Goal: Task Accomplishment & Management: Use online tool/utility

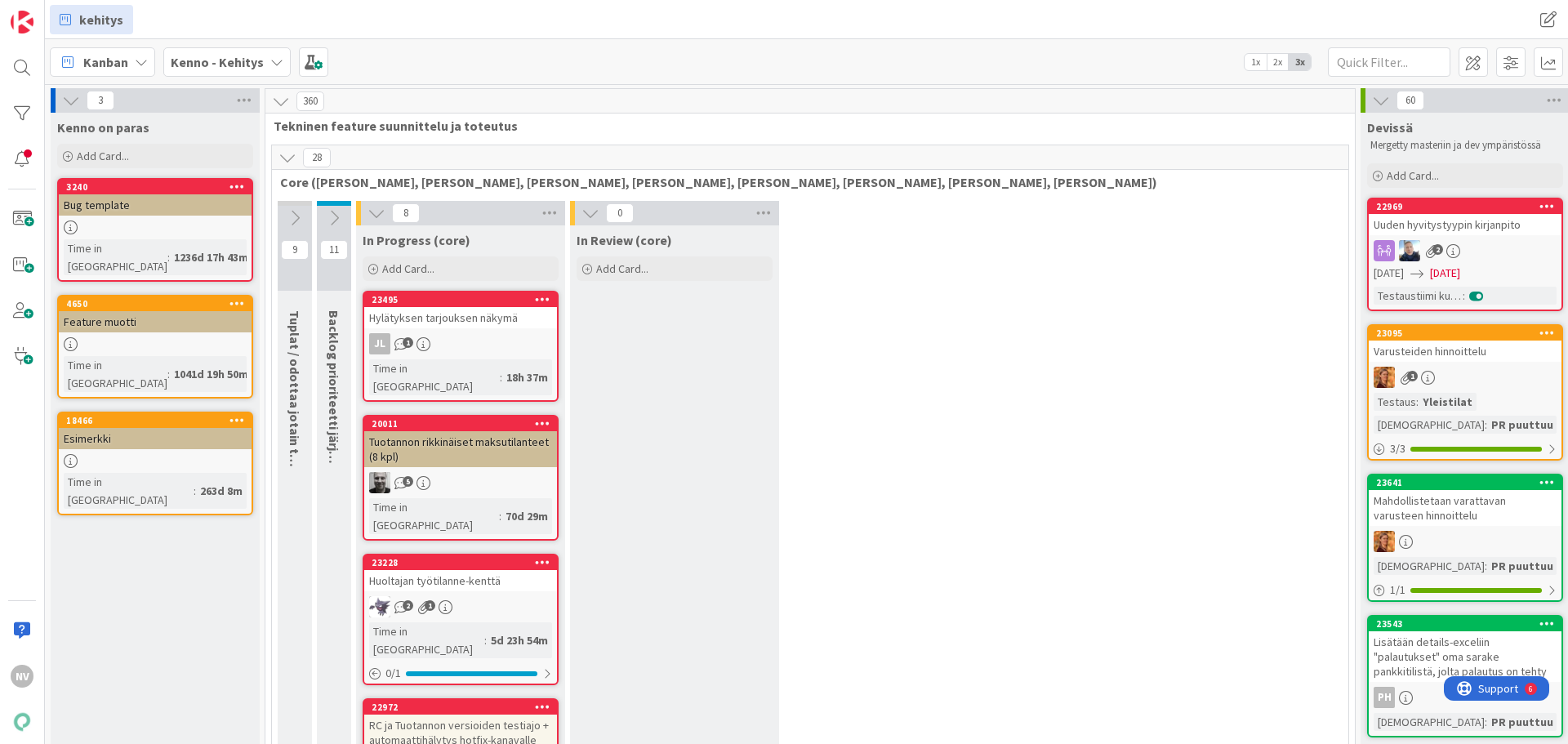
click at [261, 56] on div "Kenno - Kehitys" at bounding box center [226, 62] width 127 height 30
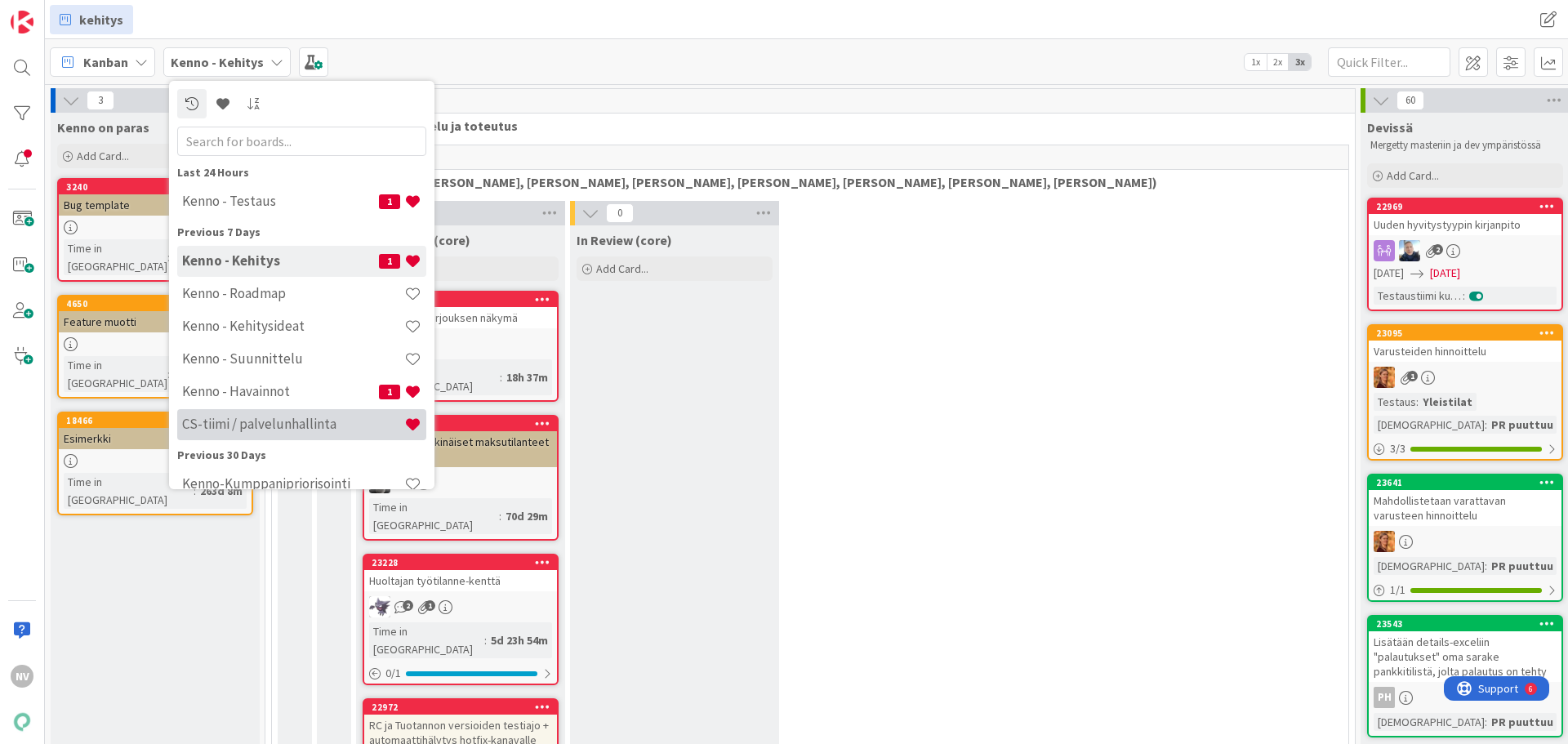
click at [309, 430] on h4 "CS-tiimi / palvelunhallinta" at bounding box center [294, 424] width 222 height 17
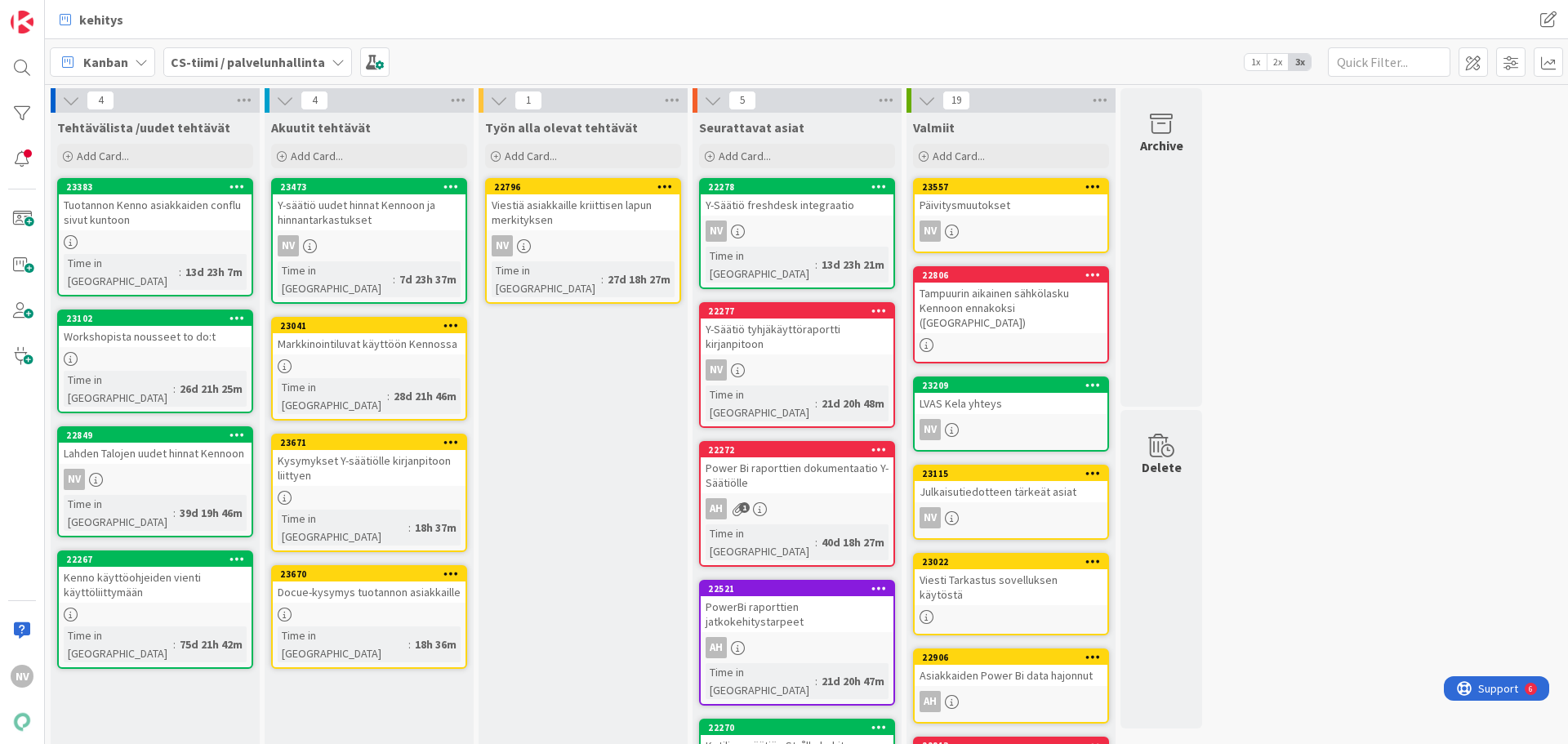
click at [392, 450] on div "Kysymykset Y-säätiölle kirjanpitoon liittyen" at bounding box center [369, 468] width 193 height 36
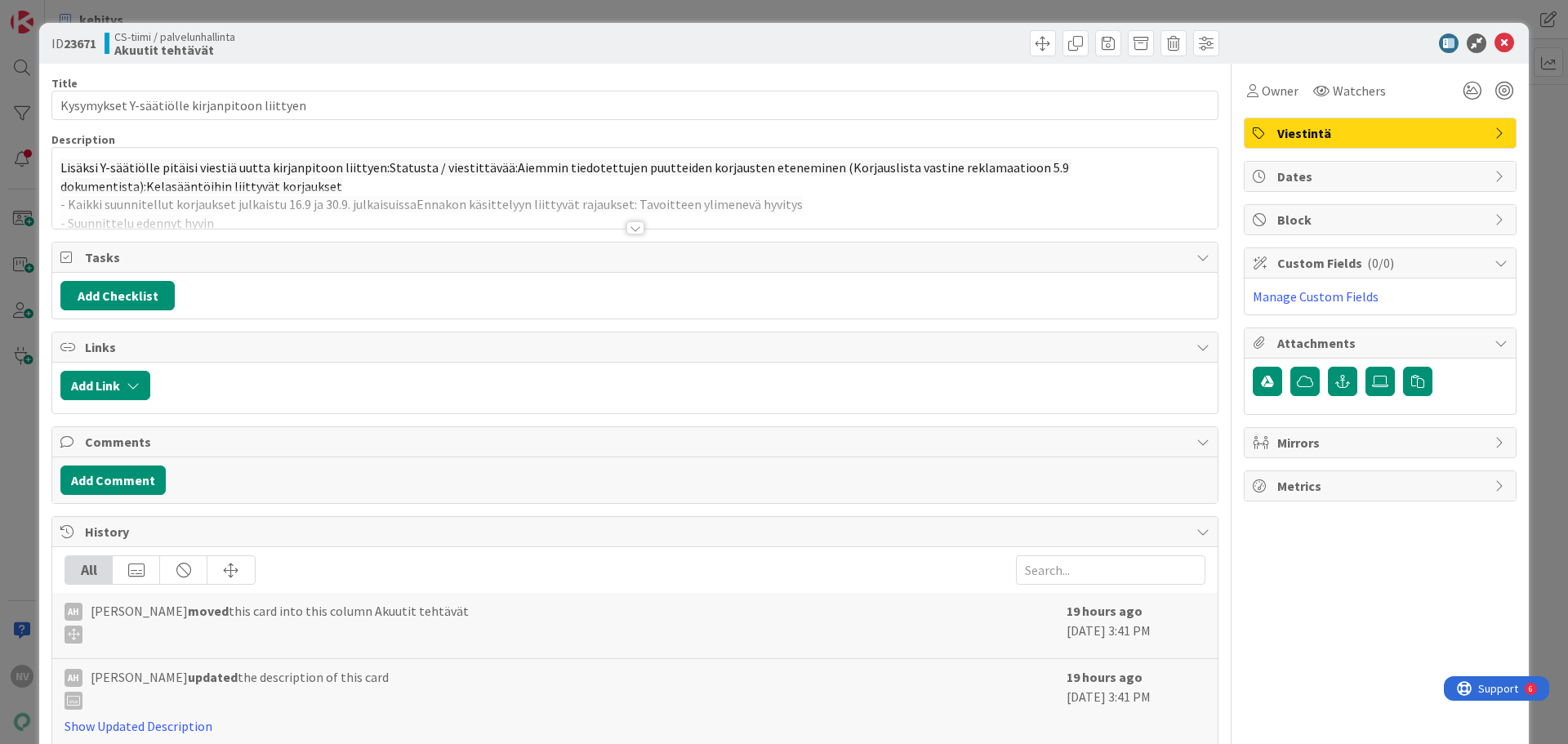
click at [629, 231] on div at bounding box center [635, 228] width 18 height 13
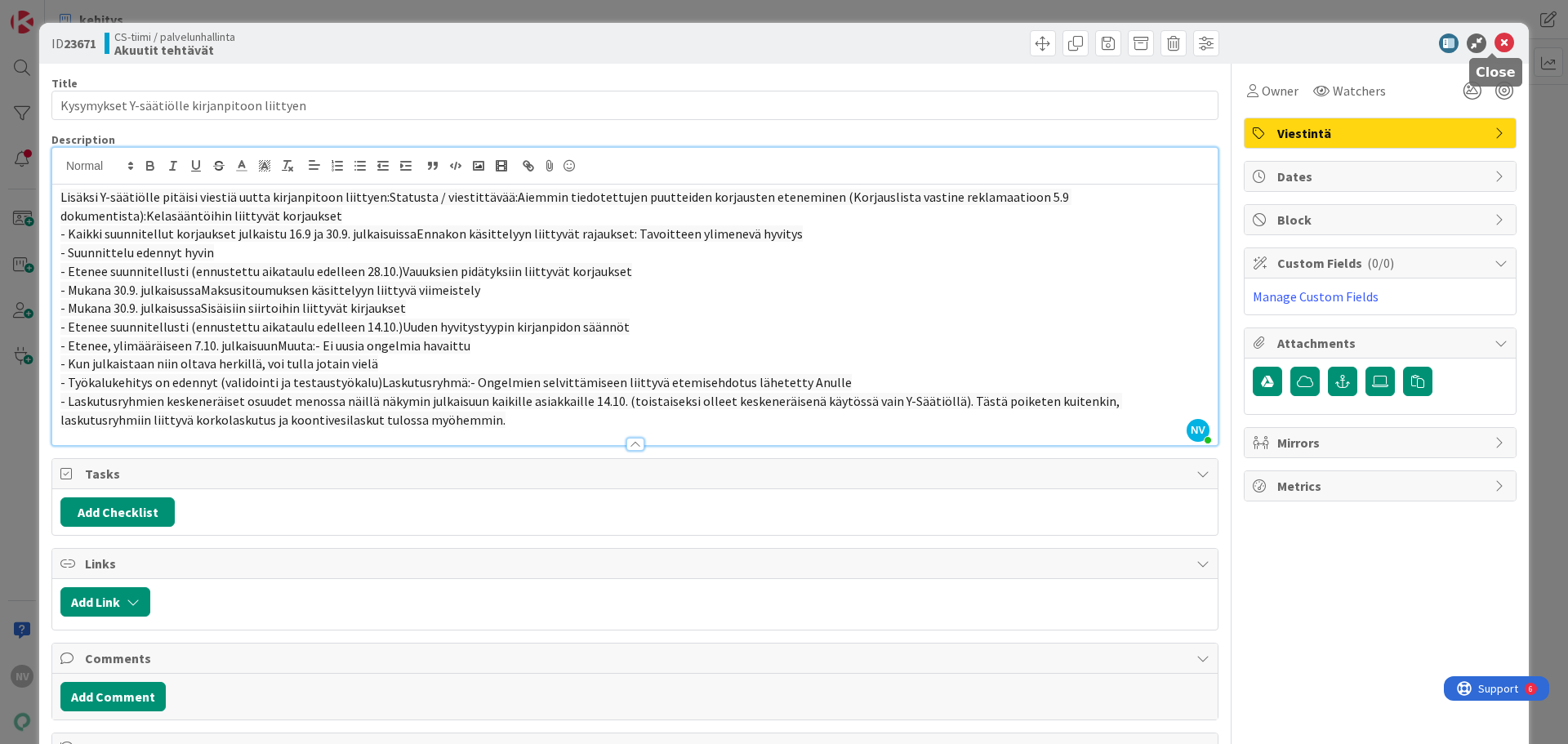
click at [1498, 37] on icon at bounding box center [1504, 43] width 19 height 19
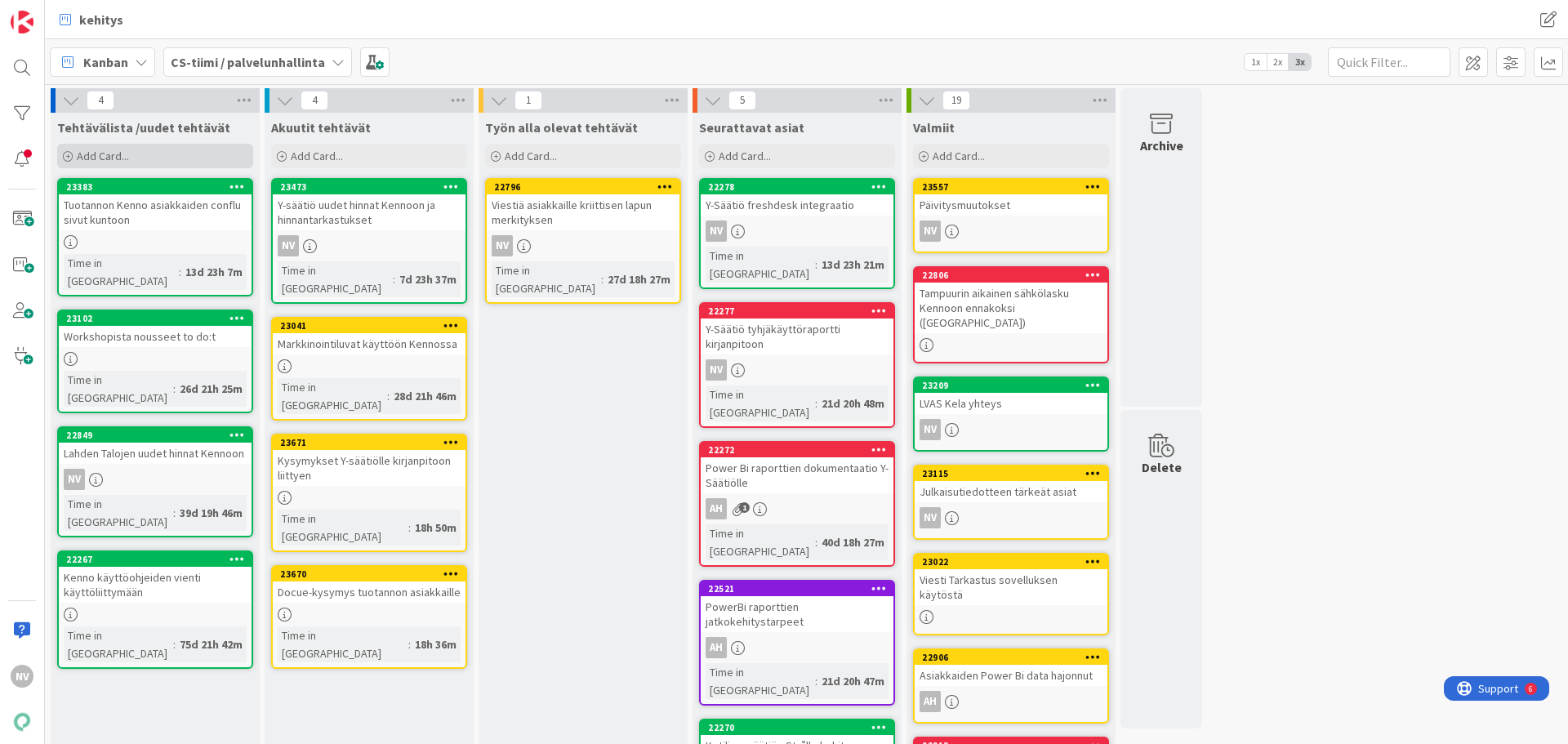
click at [116, 152] on span "Add Card..." at bounding box center [103, 156] width 52 height 15
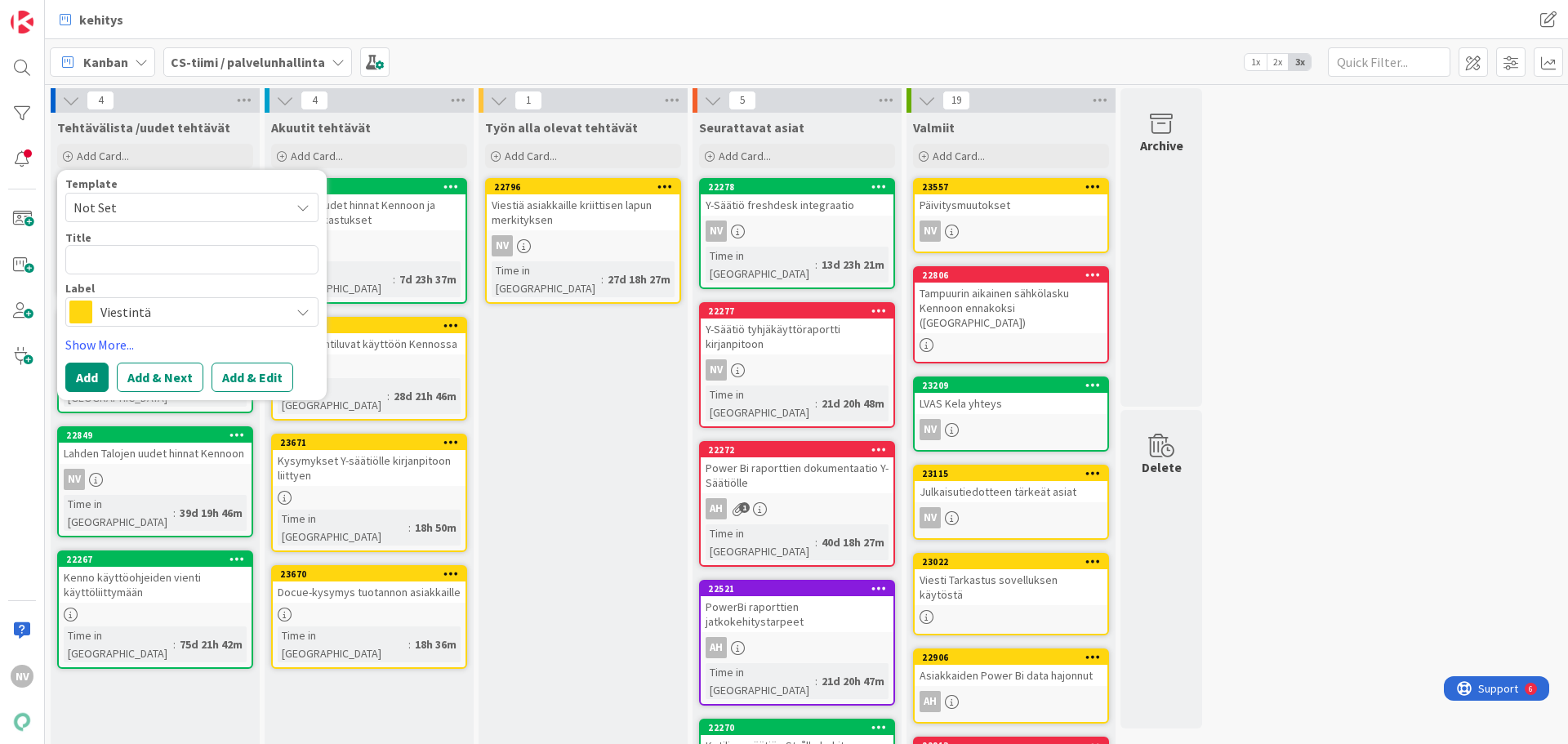
click at [258, 308] on span "Viestintä" at bounding box center [191, 311] width 182 height 23
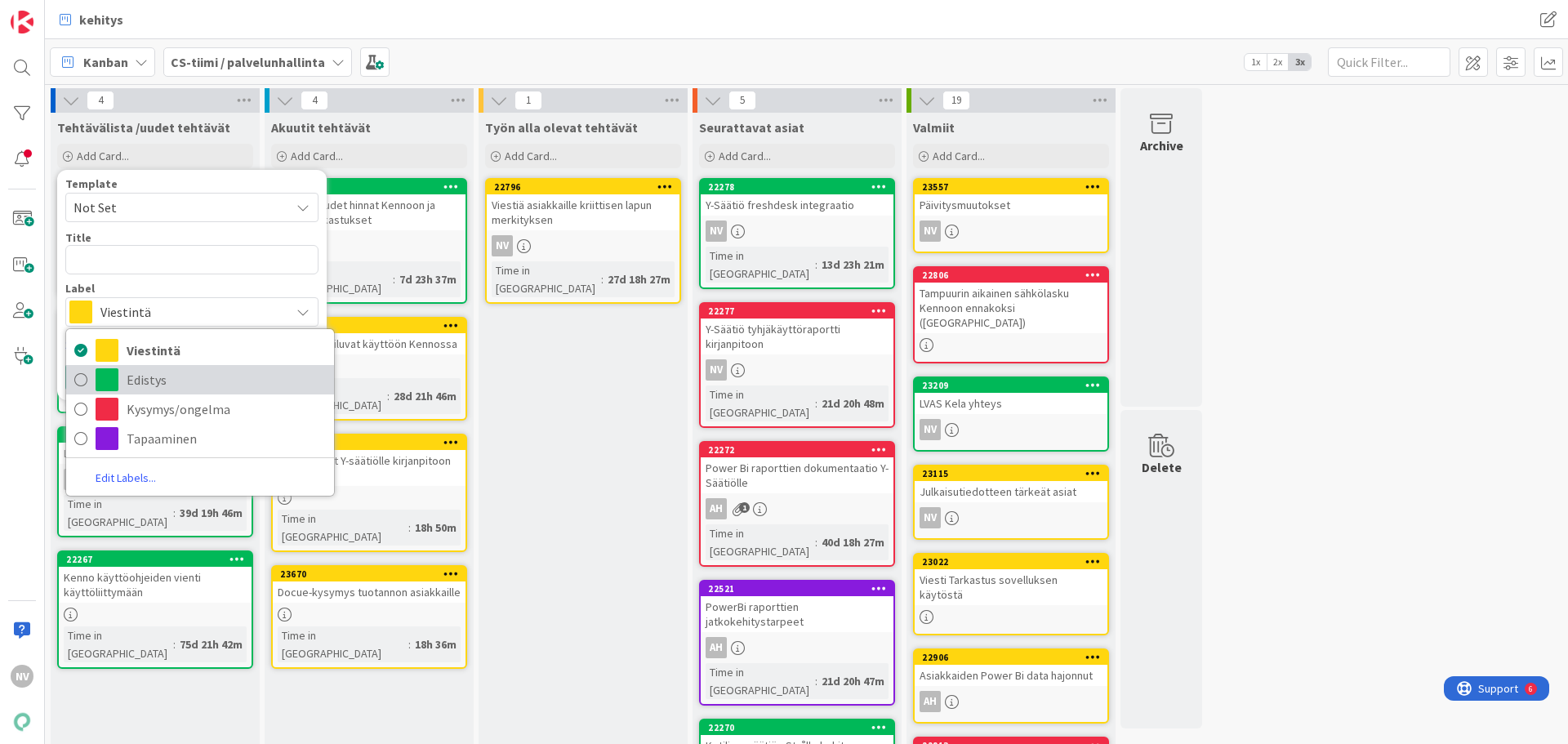
click at [203, 381] on span "Edistys" at bounding box center [226, 380] width 199 height 24
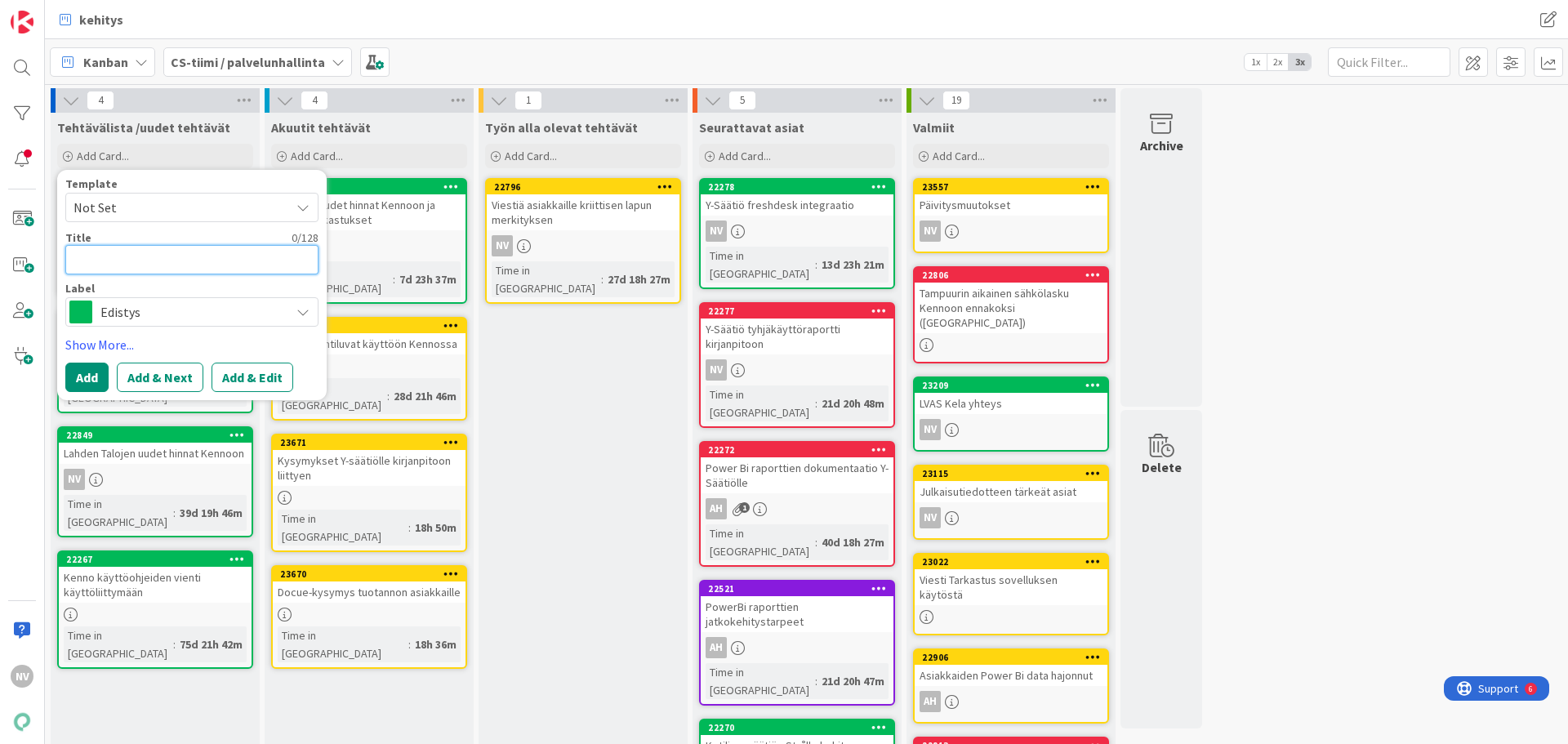
click at [169, 259] on textarea at bounding box center [192, 259] width 253 height 30
type textarea "x"
type textarea "T"
type textarea "x"
type textarea "[GEOGRAPHIC_DATA]"
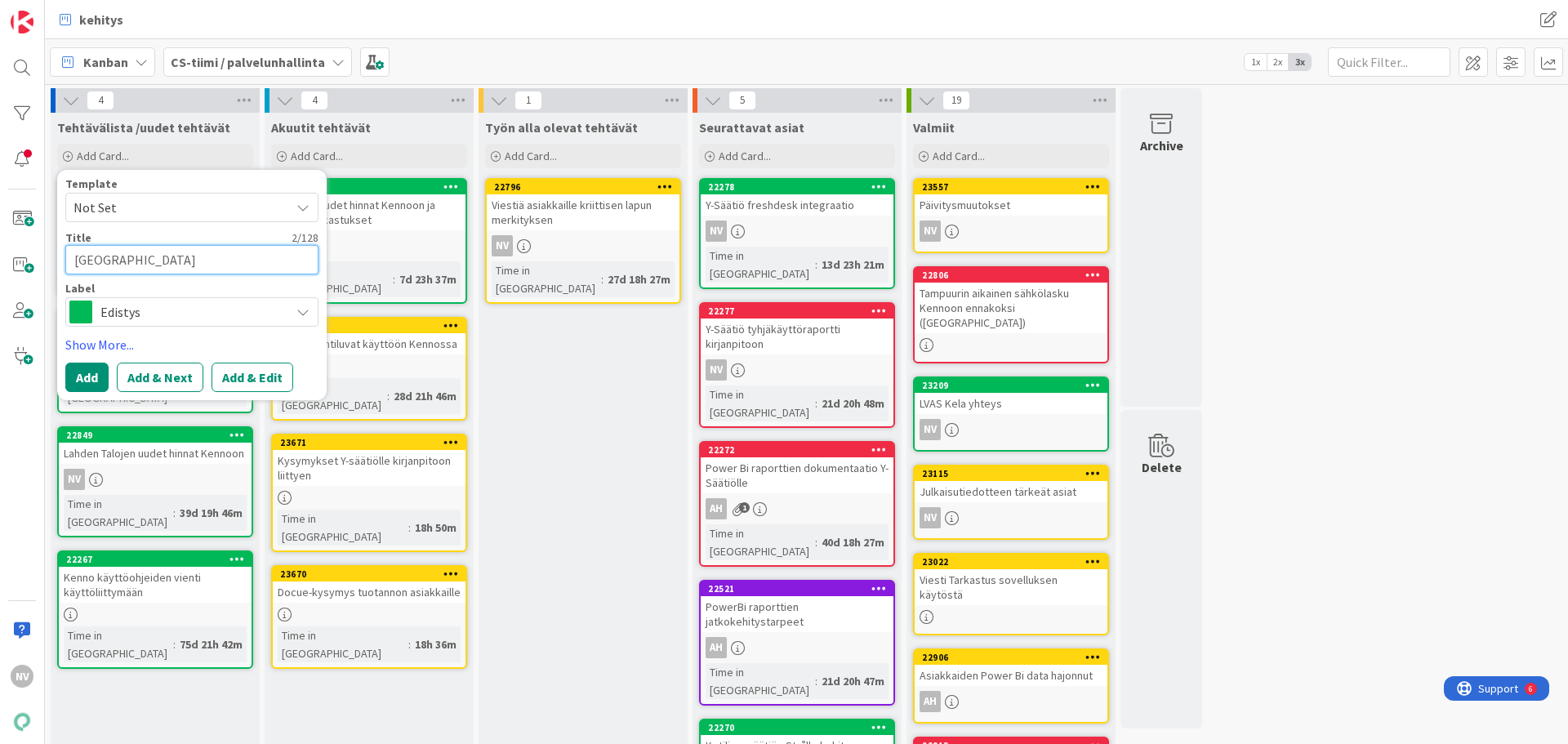
type textarea "x"
type textarea "TXT"
type textarea "x"
type textarea "TXT"
type textarea "x"
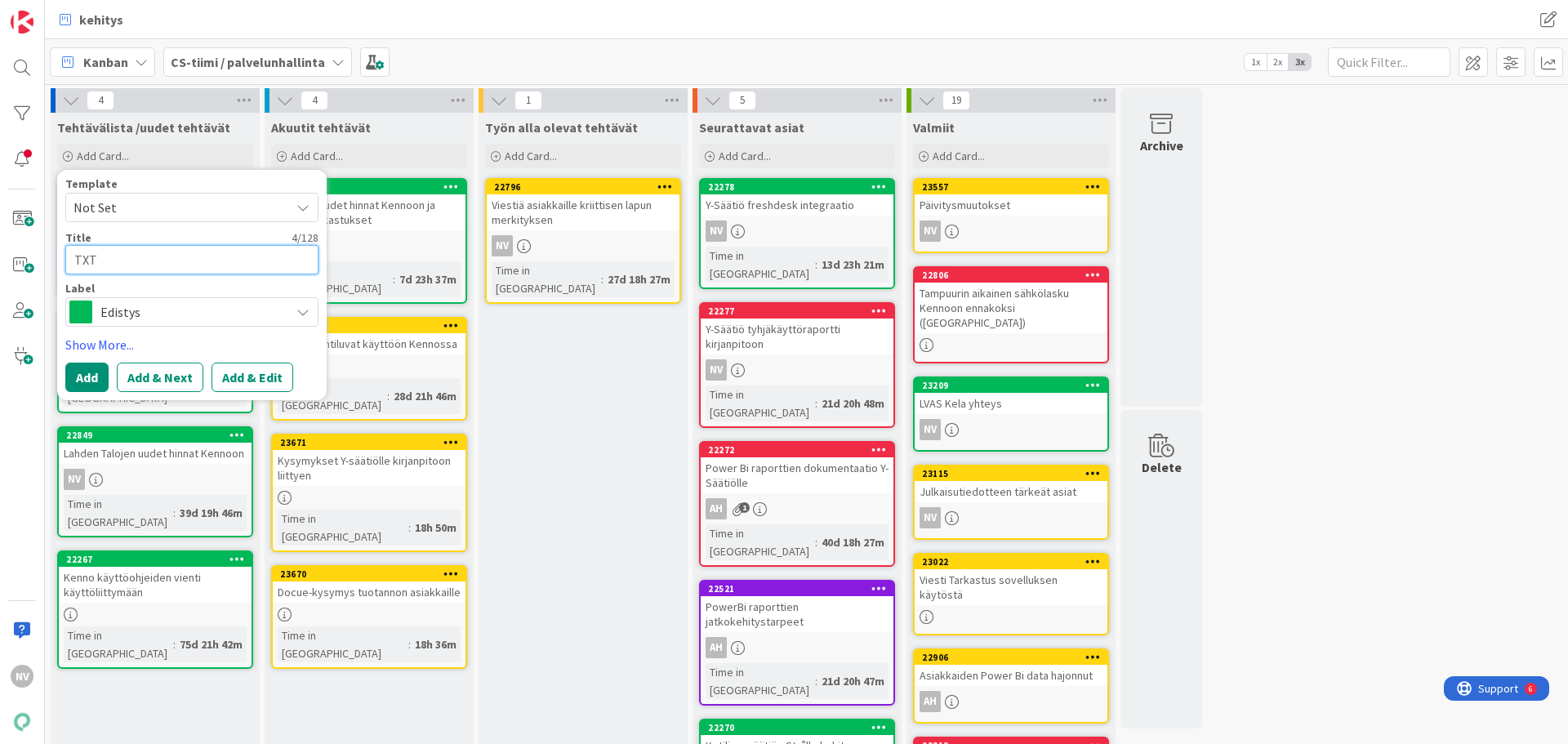
type textarea "TXT k"
type textarea "x"
type textarea "TXT kä"
type textarea "x"
type textarea "TXT käy"
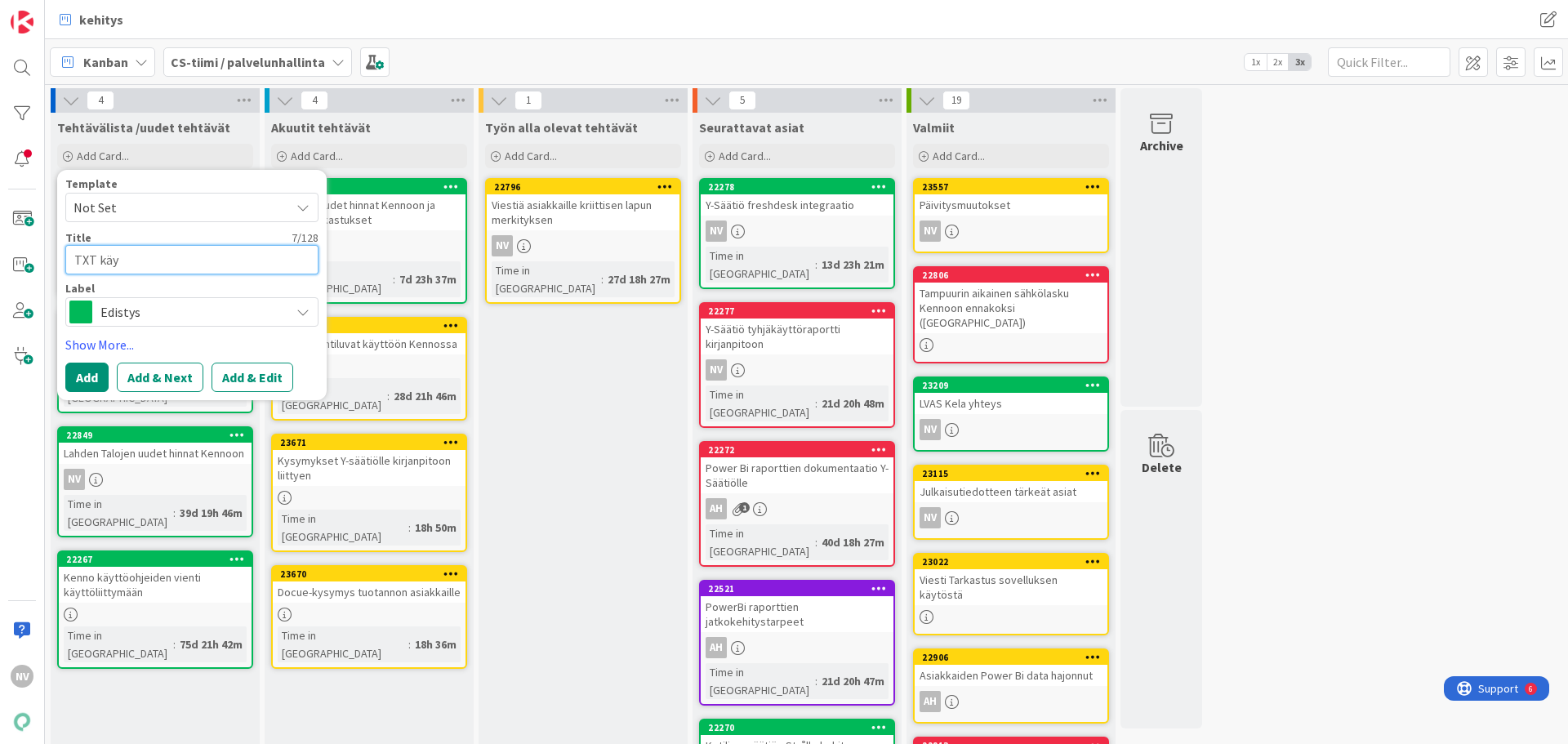
type textarea "x"
type textarea "TXT käyt"
type textarea "x"
type textarea "TXT käytt"
type textarea "x"
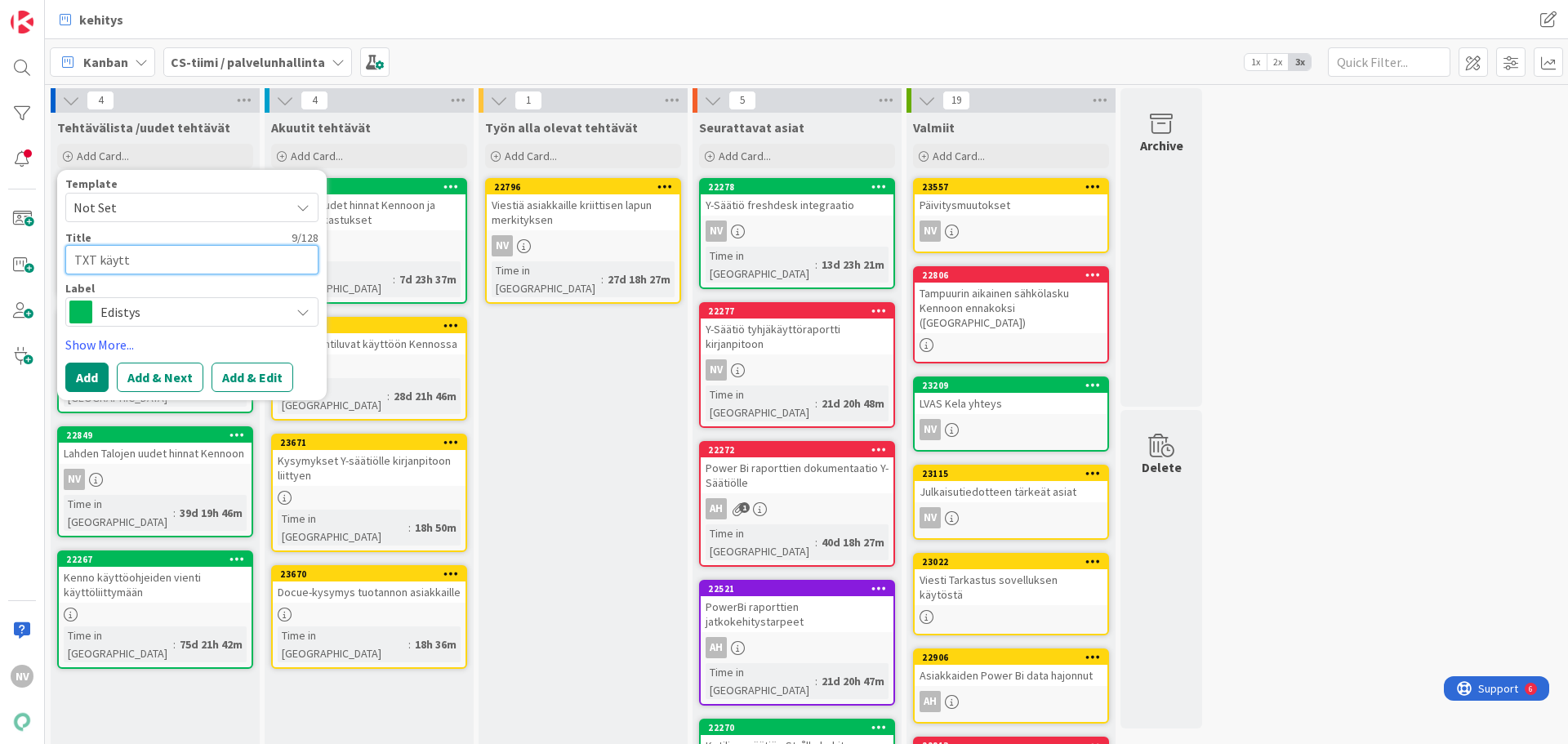
type textarea "TXT käyttö"
type textarea "x"
type textarea "TXT käyttöö"
type textarea "x"
type textarea "TXT käyttöön"
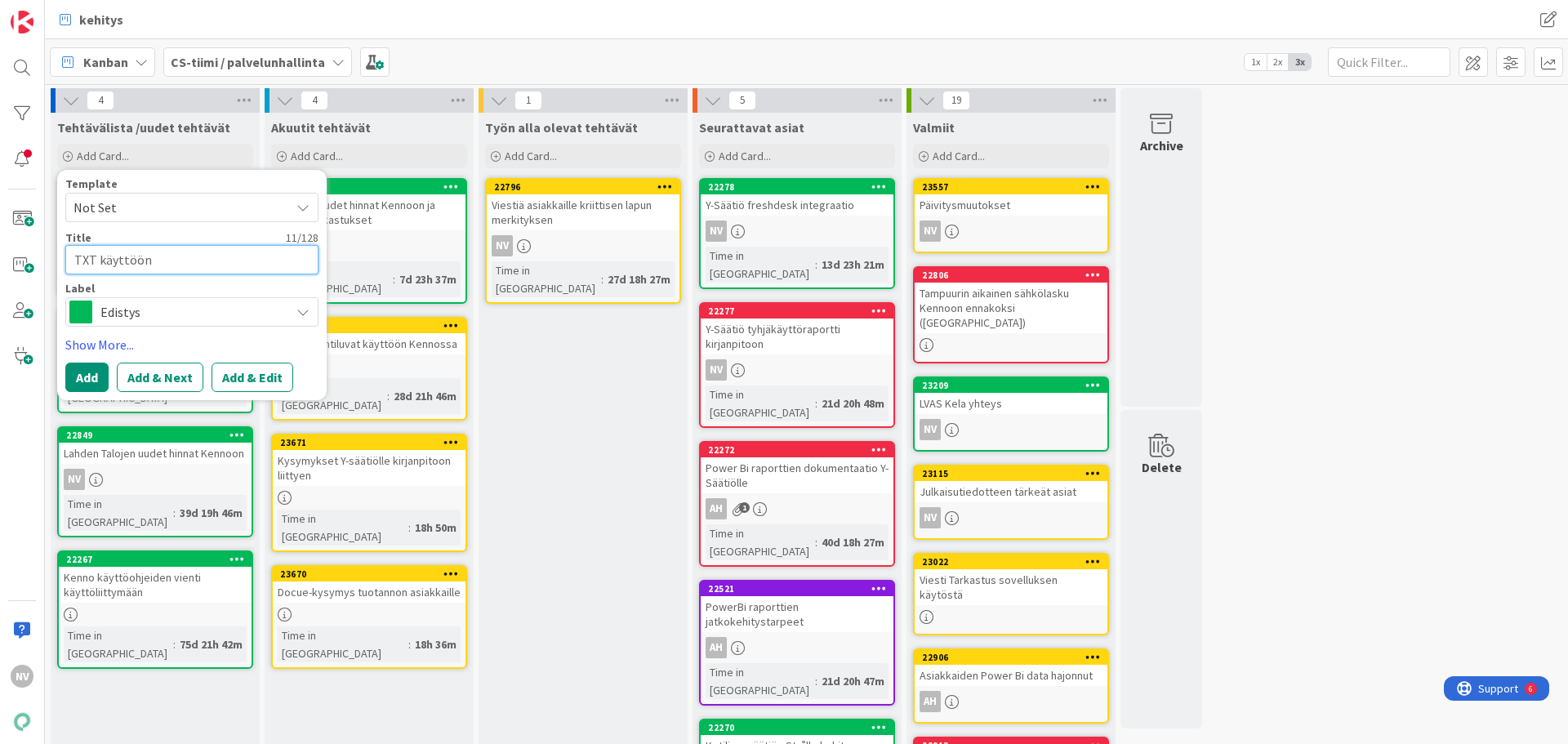
type textarea "x"
type textarea "TXT käyttöön"
type textarea "x"
type textarea "TXT käyttöön L"
type textarea "x"
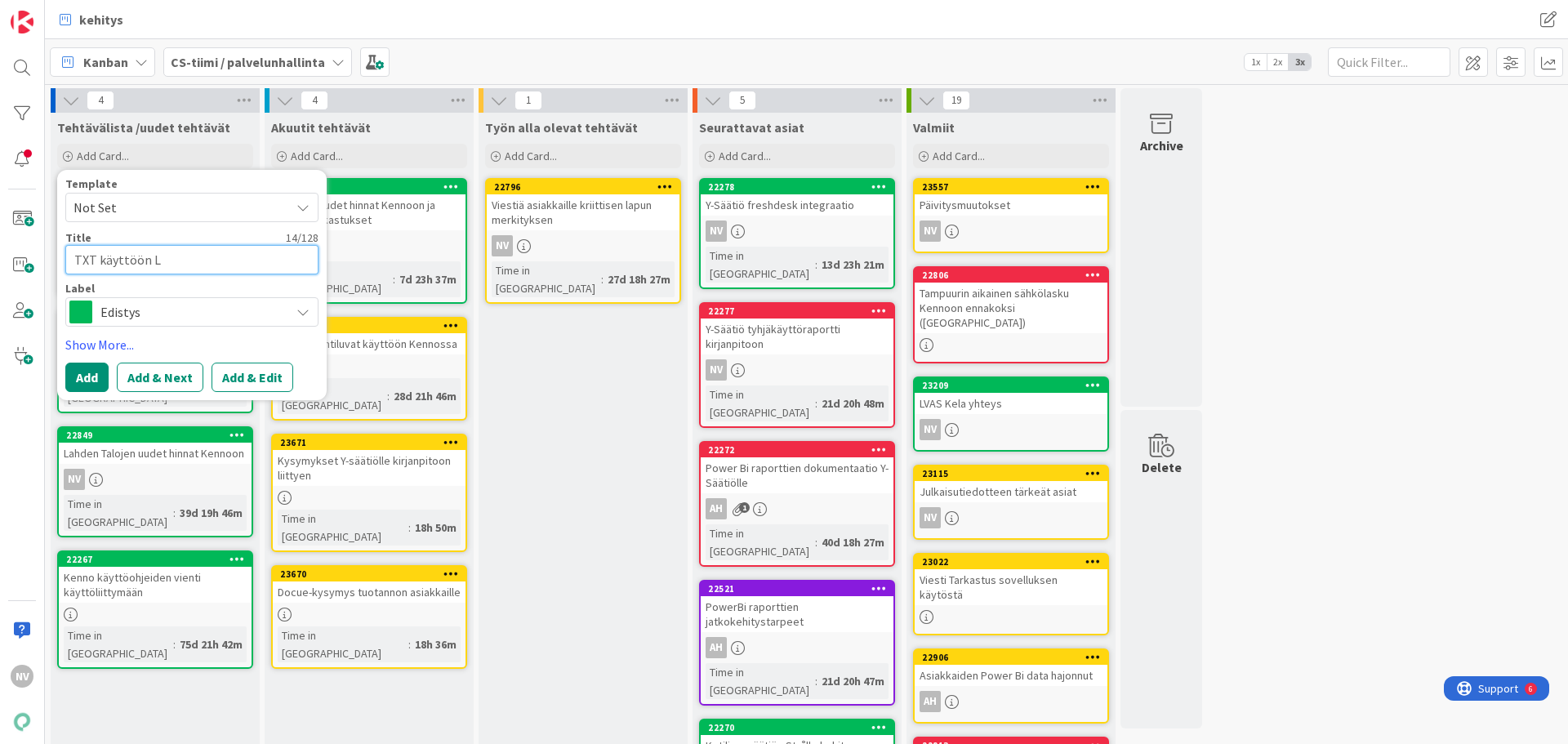
type textarea "TXT käyttöön La"
type textarea "x"
type textarea "TXT käyttöön Lah"
type textarea "x"
type textarea "TXT käyttöön Lahd"
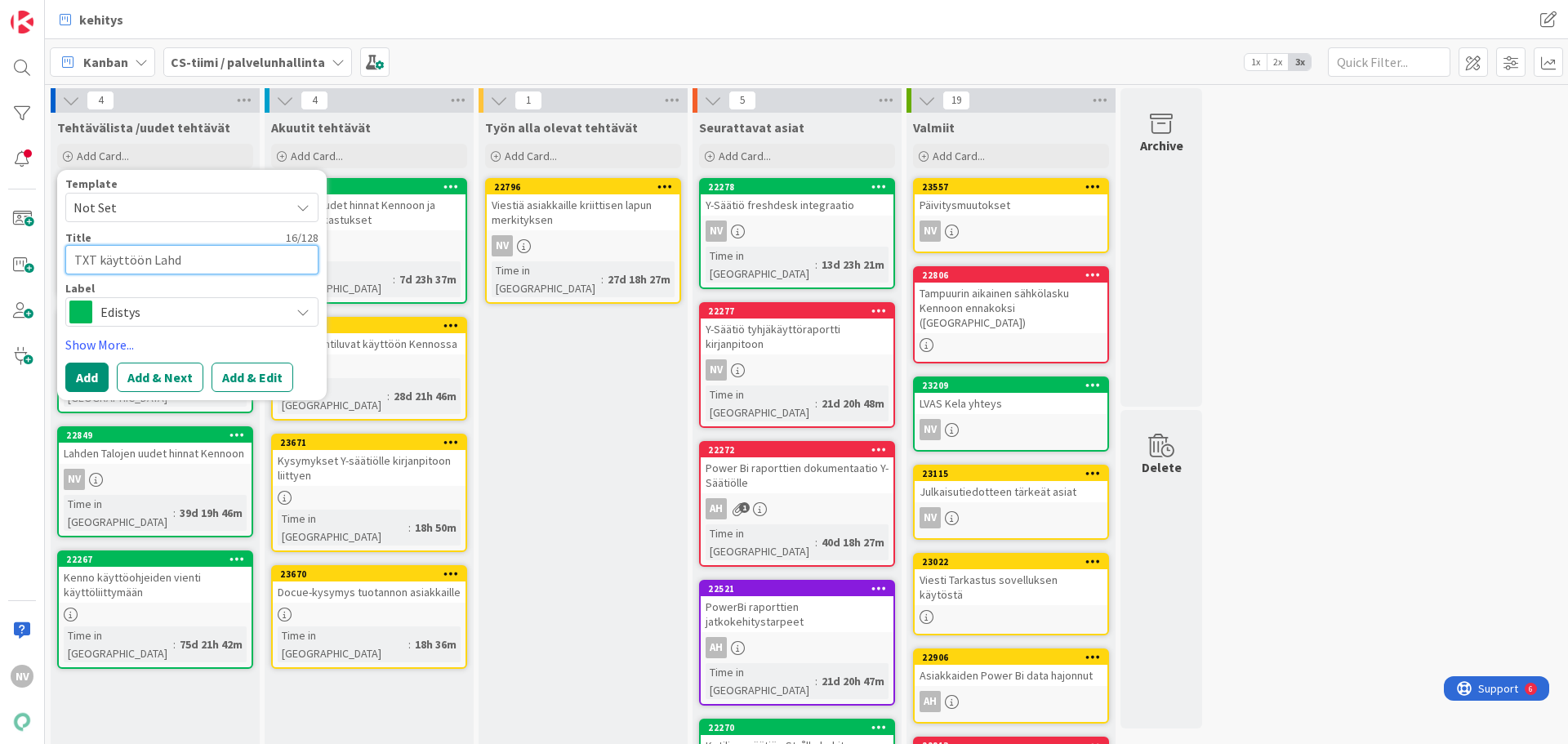
type textarea "x"
type textarea "TXT käyttöön Lahde"
type textarea "x"
type textarea "TXT käyttöön Lahden"
type textarea "x"
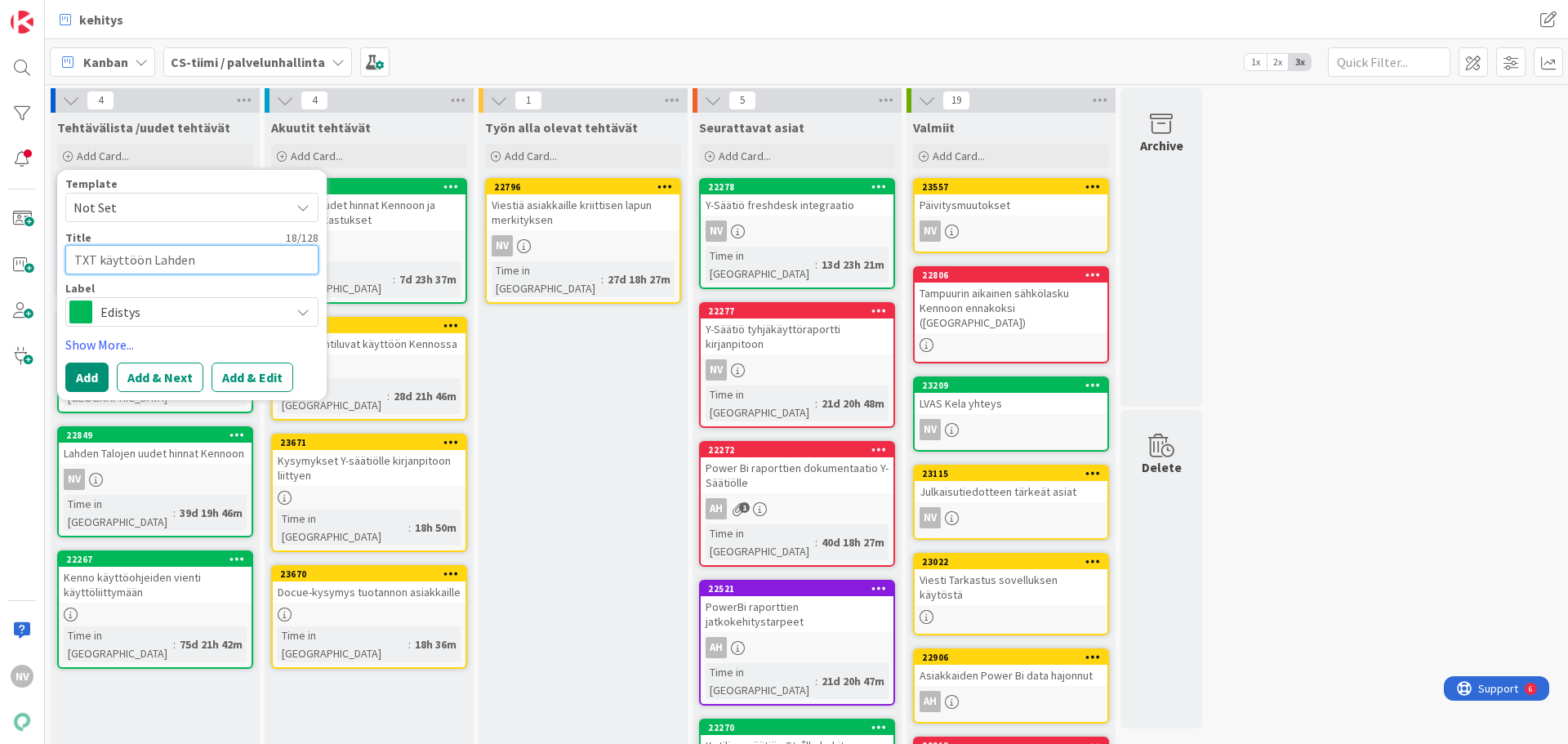
type textarea "TXT käyttöön Lahden"
type textarea "x"
type textarea "TXT käyttöön Lahden T"
type textarea "x"
type textarea "TXT käyttöön Lahden Ta"
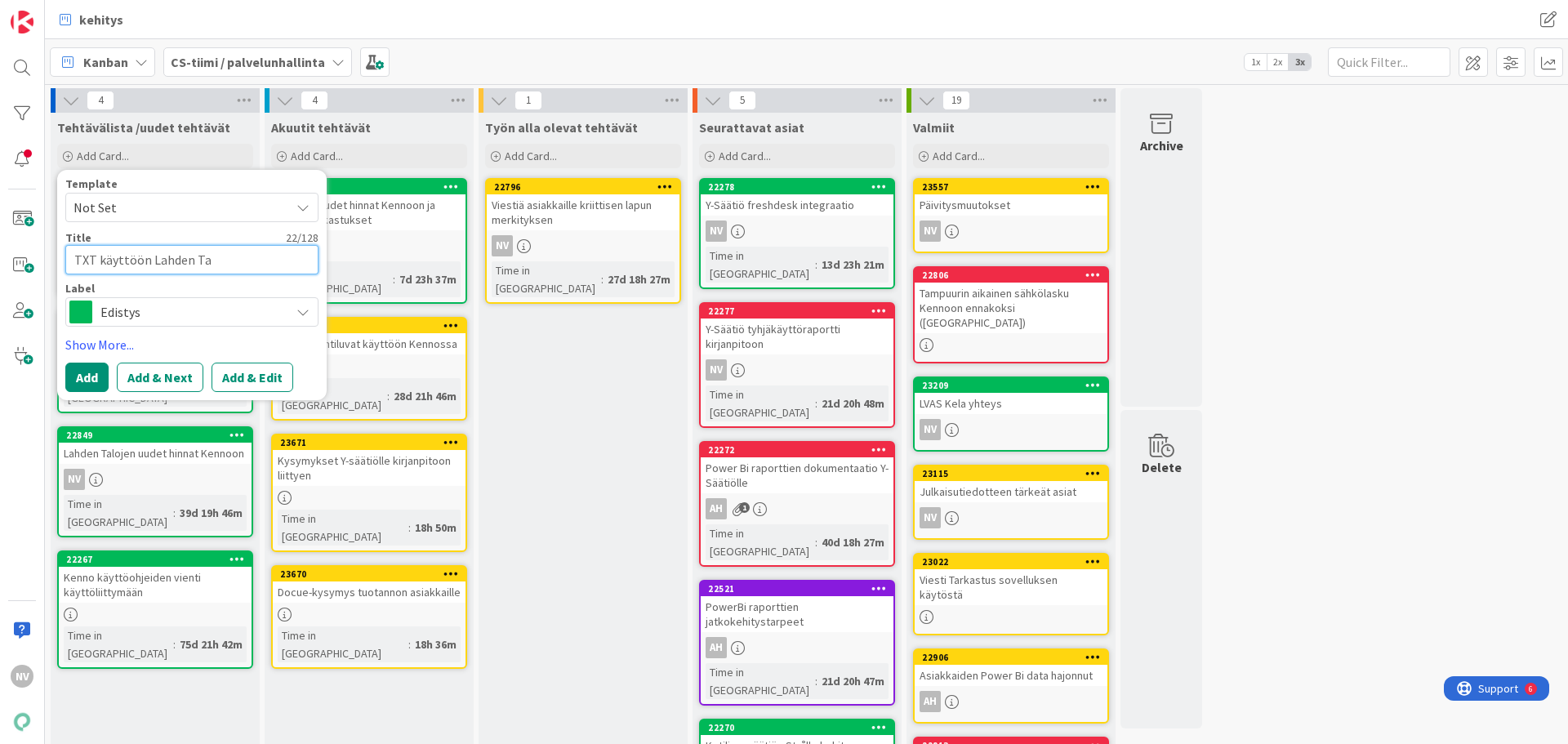
type textarea "x"
type textarea "TXT käyttöön Lahden Tal"
type textarea "x"
type textarea "TXT käyttöön Lahden Talo"
type textarea "x"
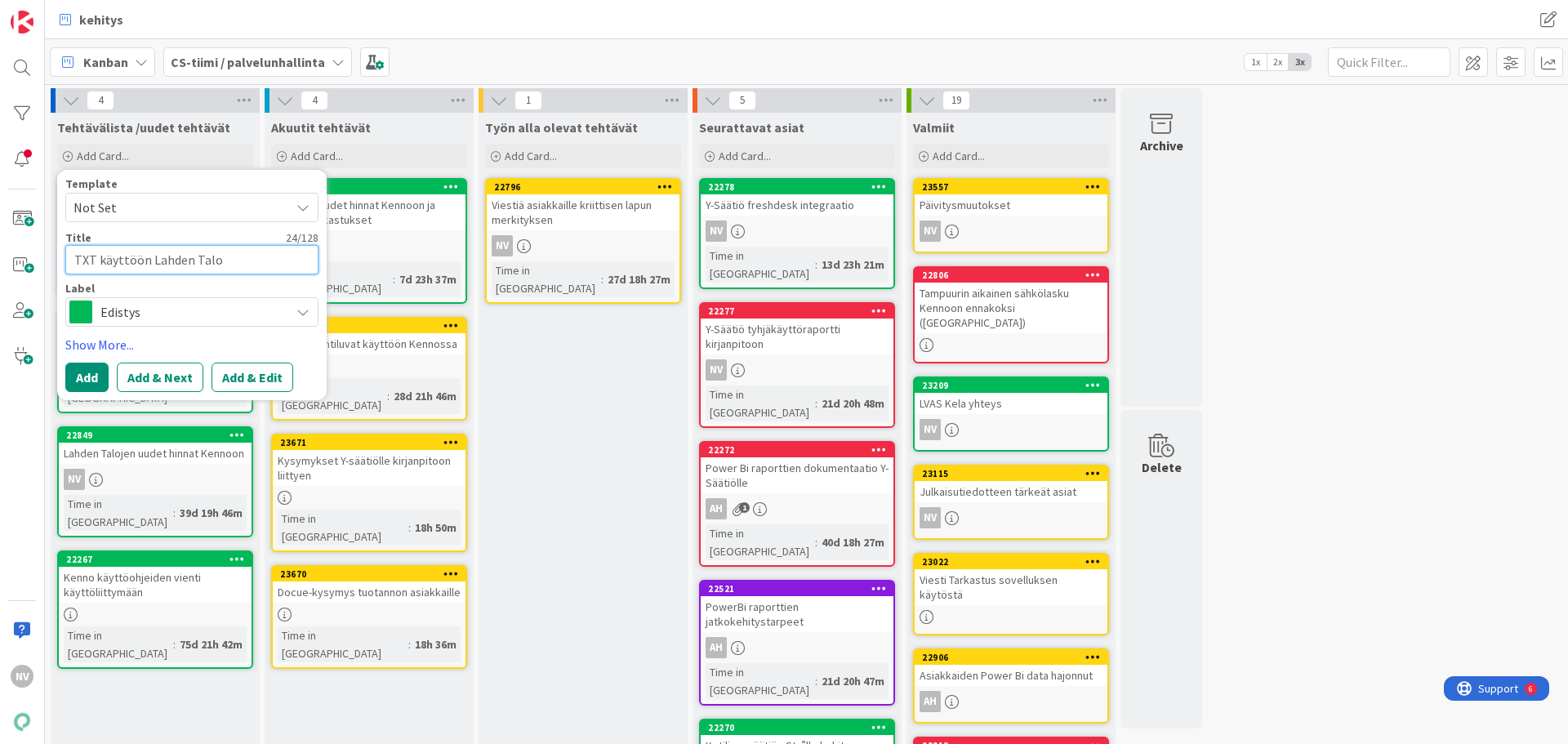
type textarea "TXT käyttöön Lahden Taloi"
type textarea "x"
type textarea "TXT käyttöön Lahden Taloil"
type textarea "x"
type textarea "TXT käyttöön Lahden Taloill"
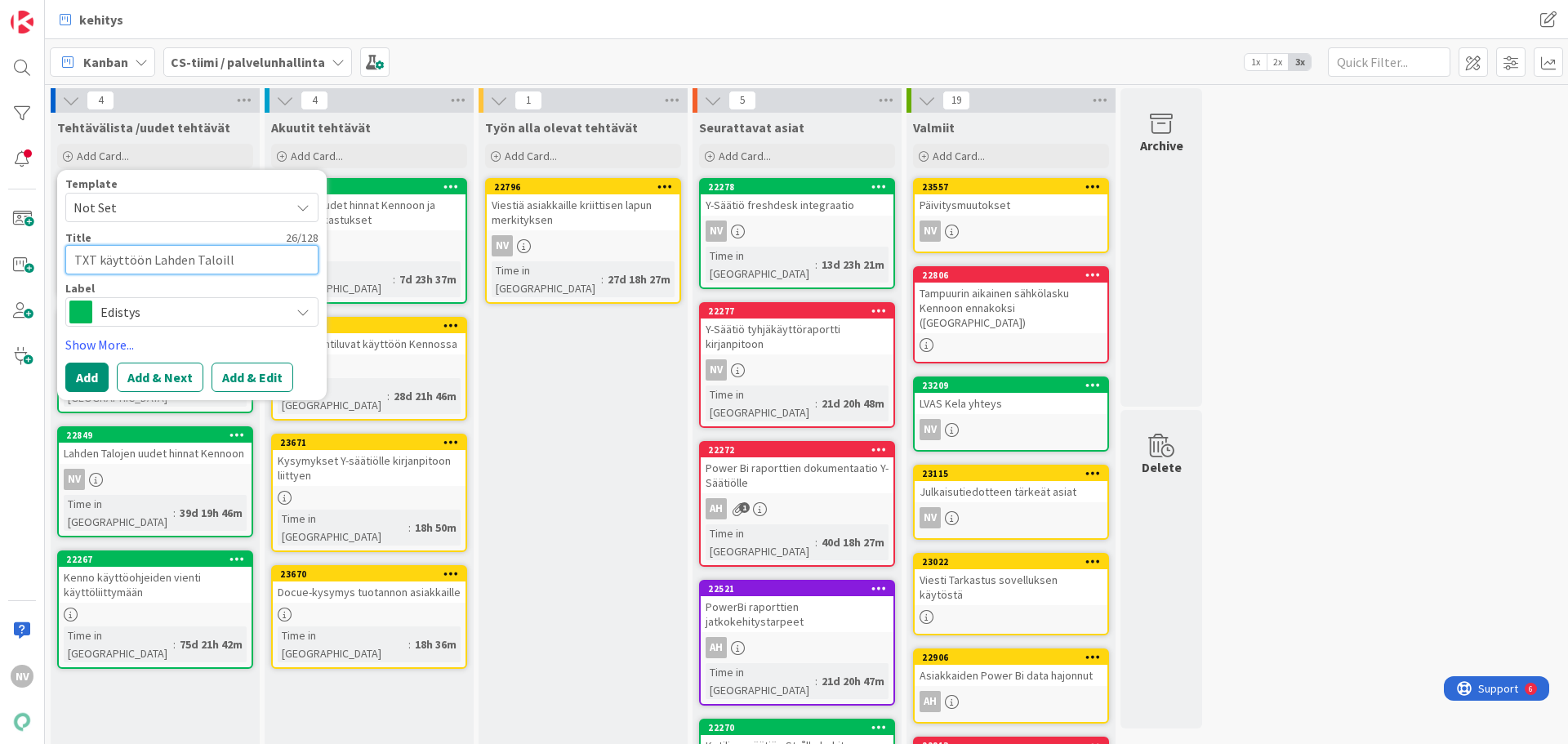
type textarea "x"
type textarea "TXT käyttöön Lahden Taloille"
type textarea "x"
type textarea "TXT käyttöön Lahden Taloille"
click at [244, 381] on button "Add & Edit" at bounding box center [252, 377] width 82 height 30
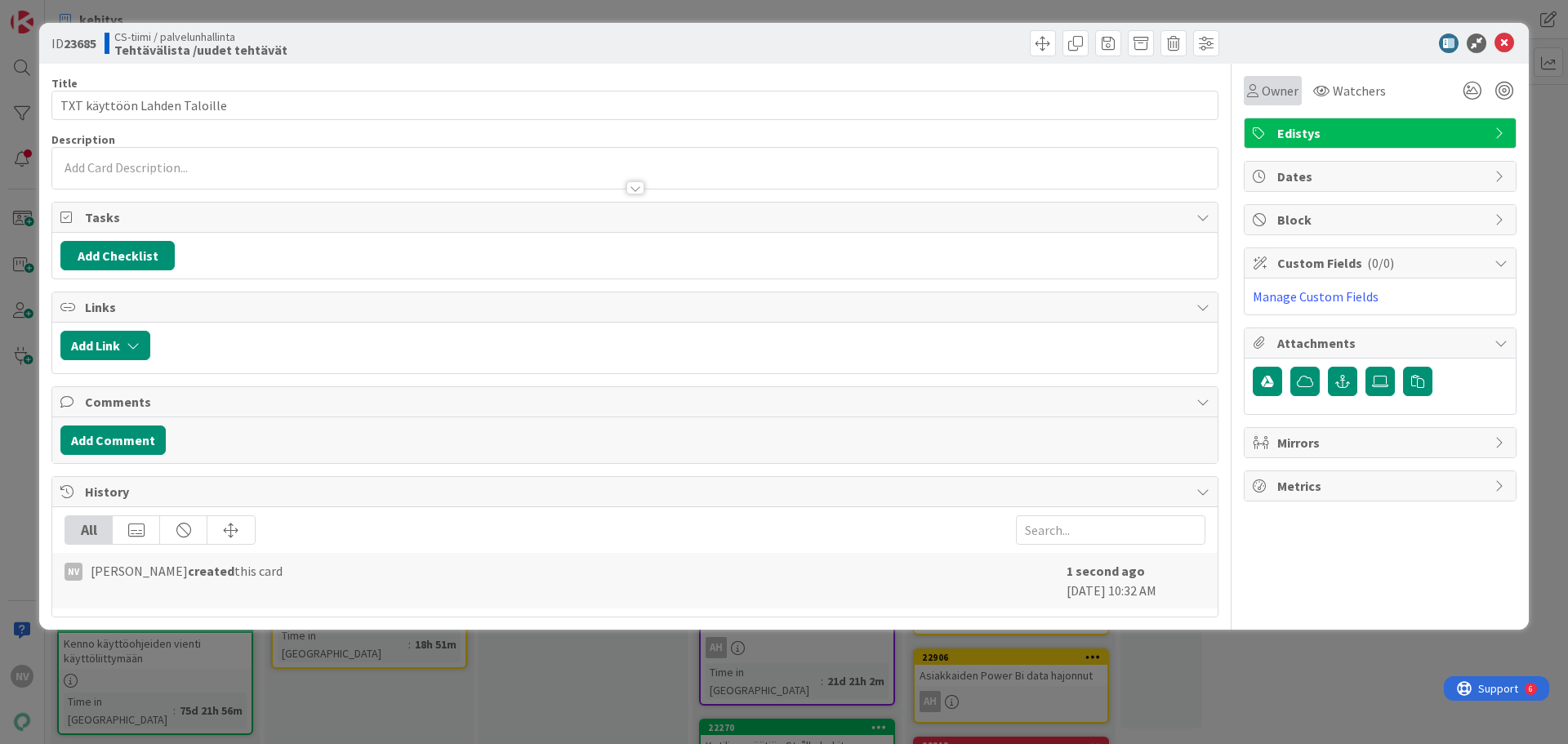
click at [1283, 95] on span "Owner" at bounding box center [1281, 90] width 37 height 19
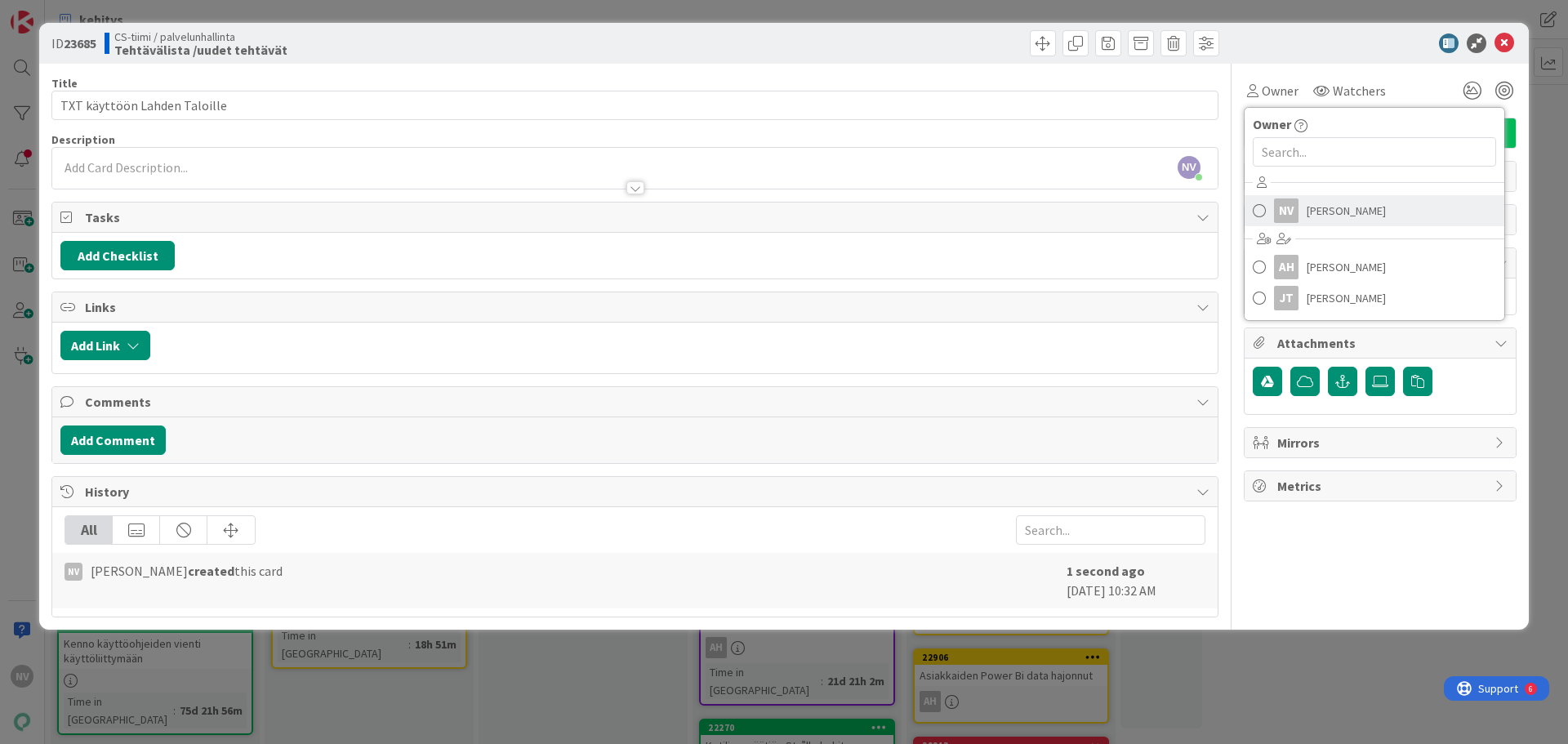
click at [1334, 212] on span "[PERSON_NAME]" at bounding box center [1346, 210] width 79 height 24
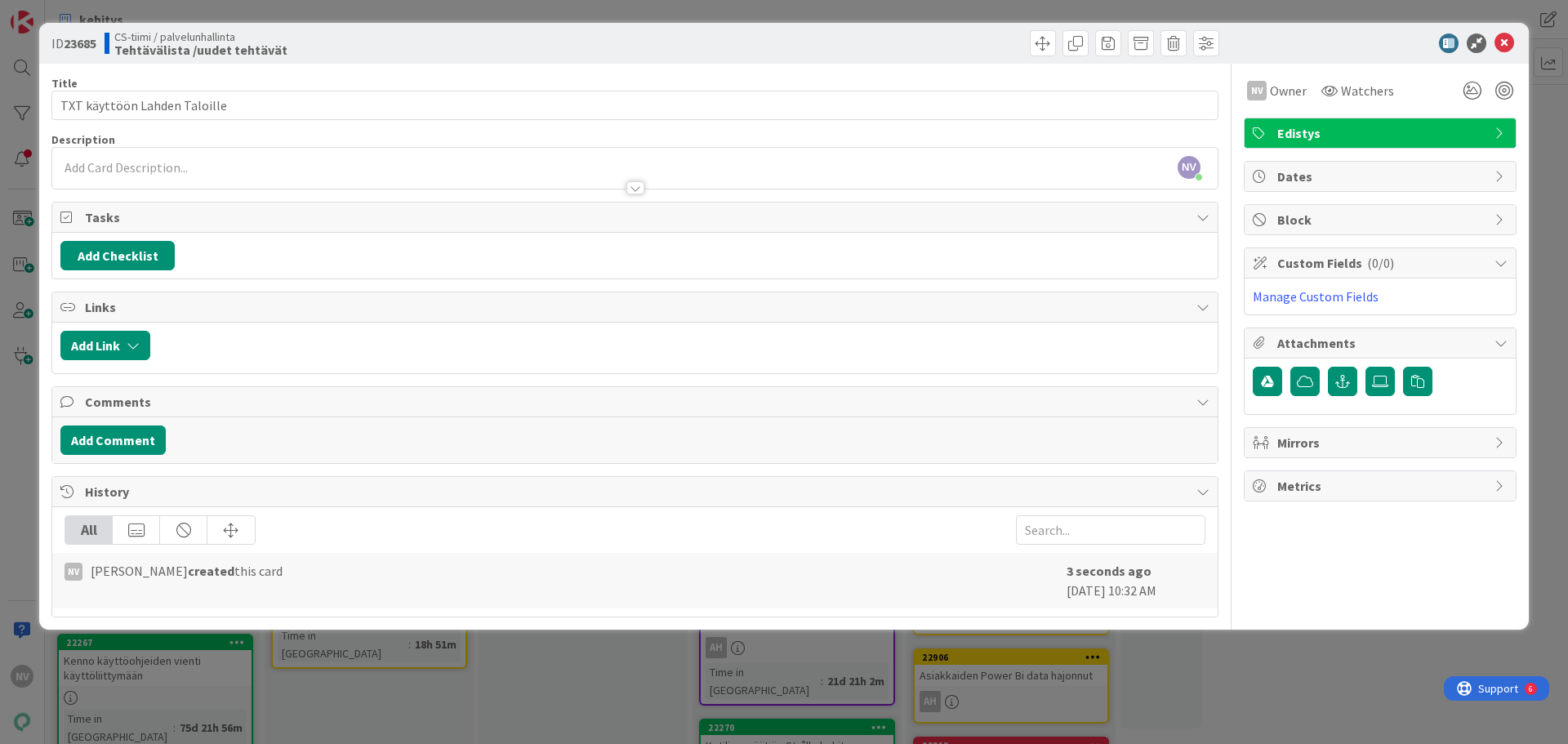
click at [363, 171] on div at bounding box center [635, 180] width 1166 height 18
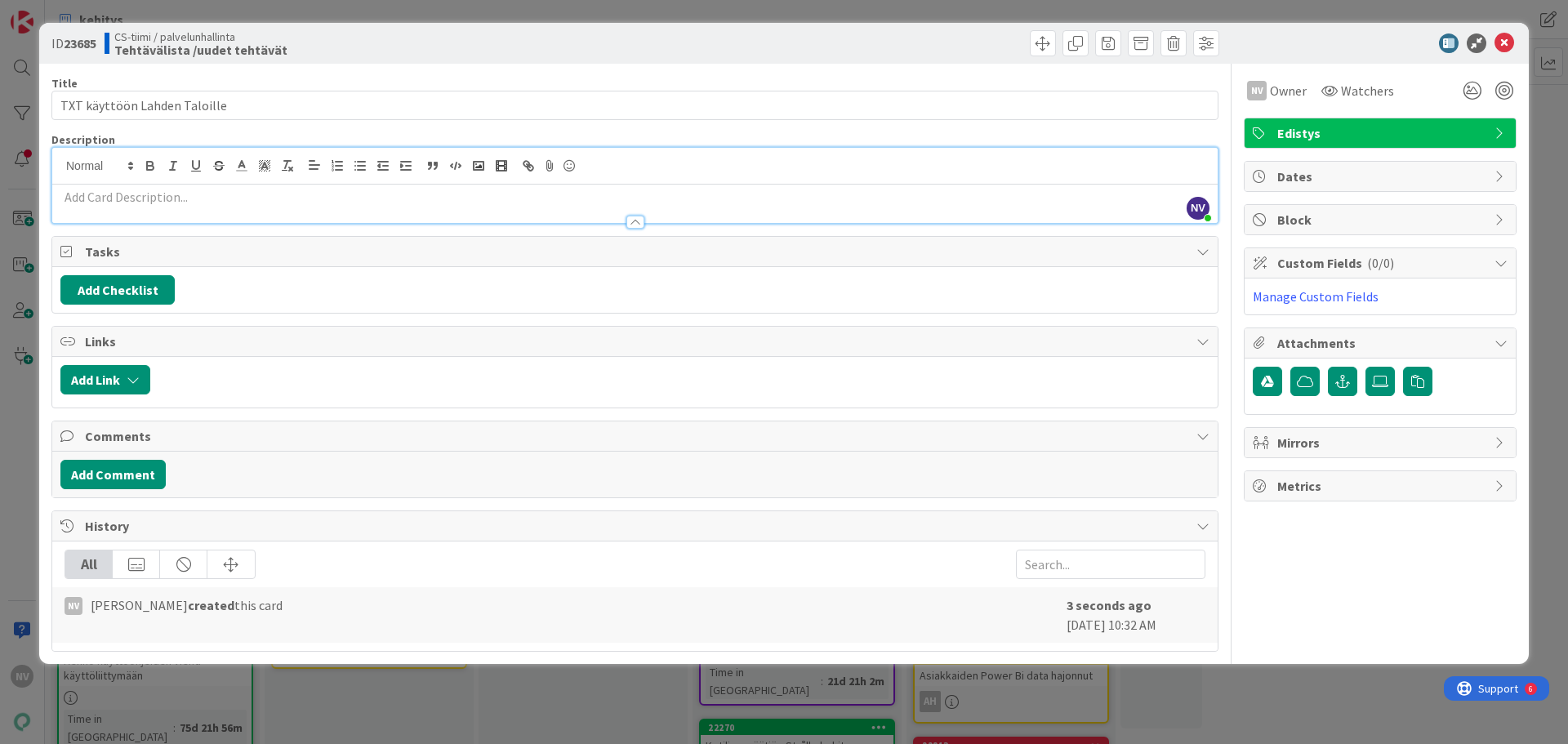
click at [404, 203] on p at bounding box center [635, 197] width 1149 height 19
click at [425, 208] on div at bounding box center [635, 214] width 1166 height 18
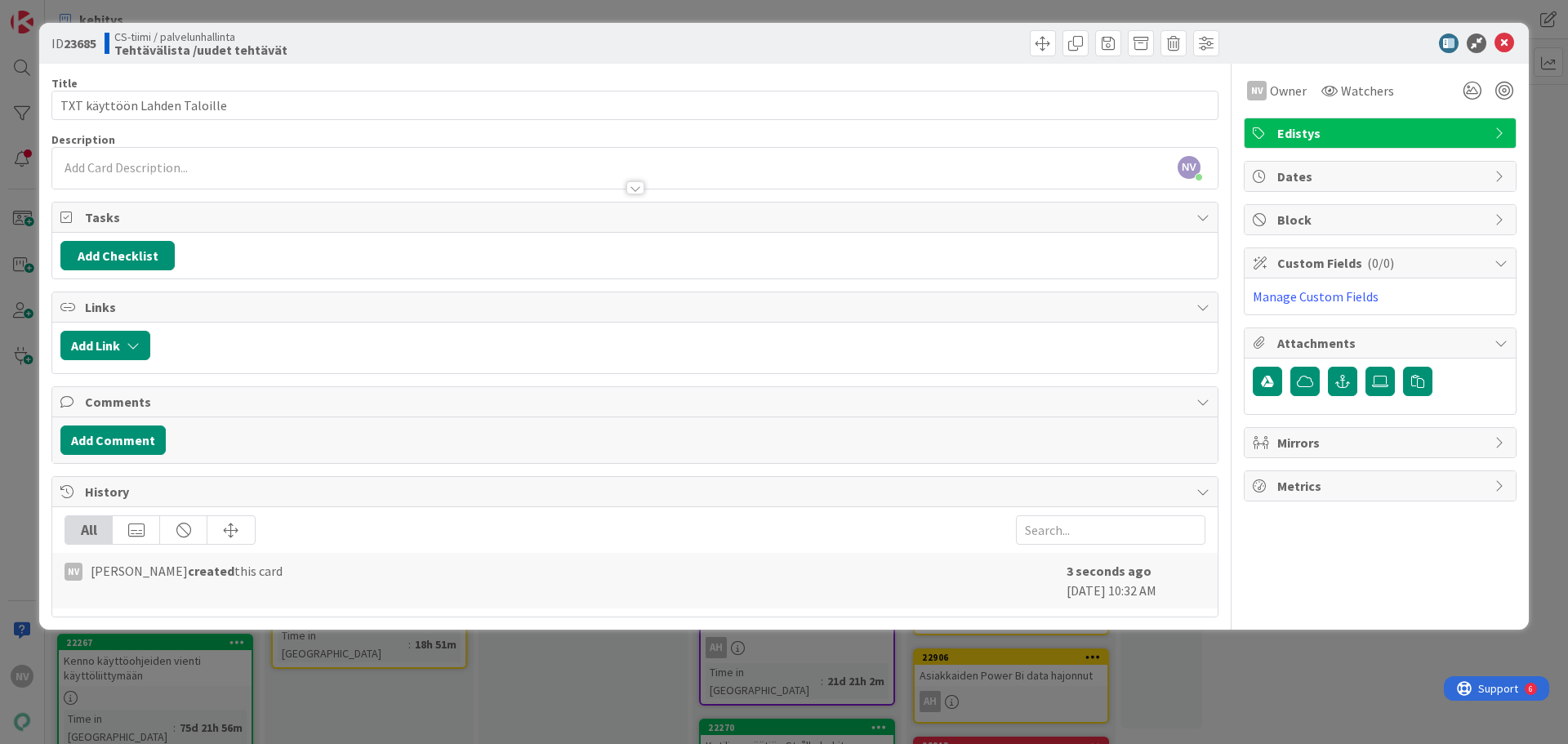
click at [384, 169] on p at bounding box center [635, 168] width 1149 height 19
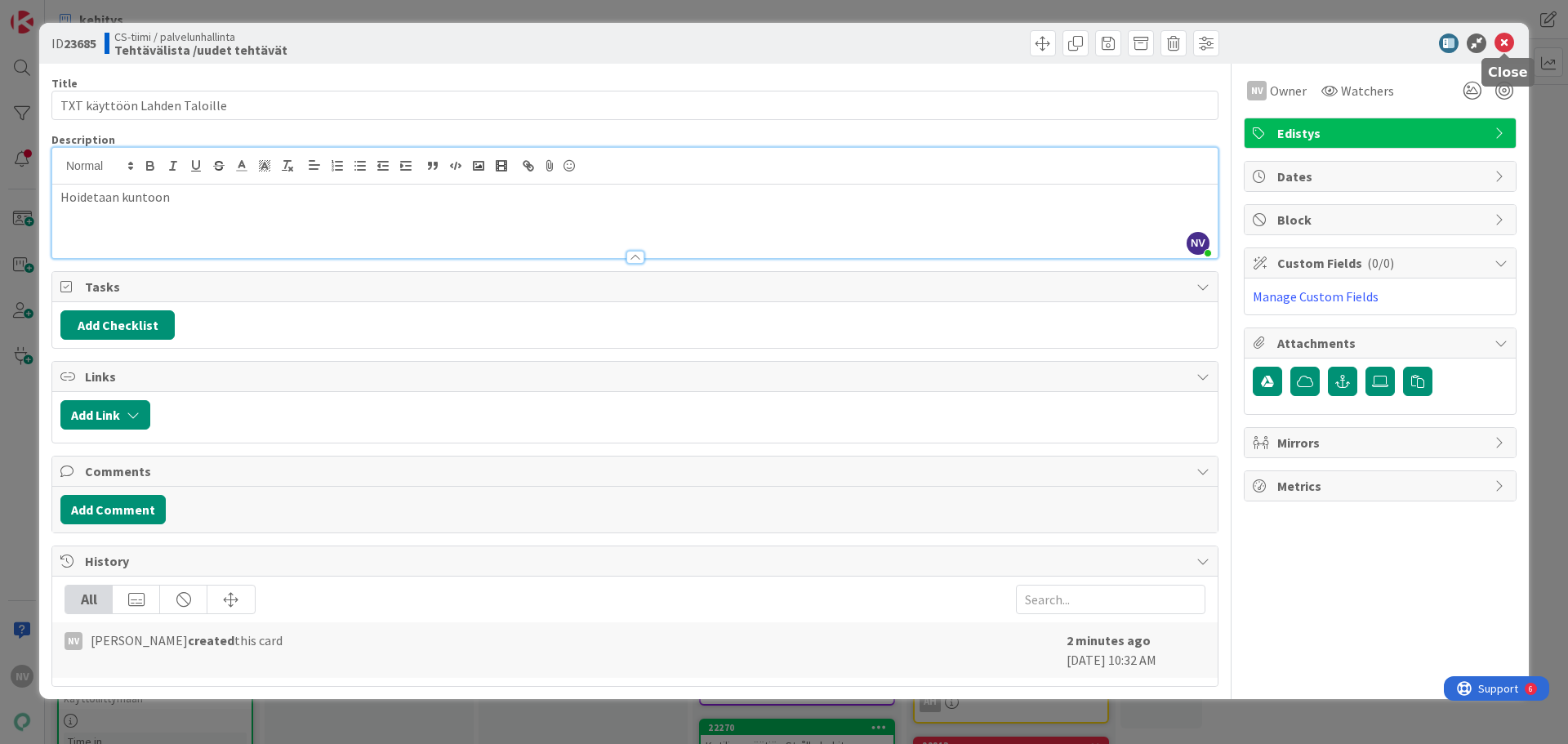
click at [1511, 50] on icon at bounding box center [1504, 43] width 19 height 19
